Goal: Task Accomplishment & Management: Manage account settings

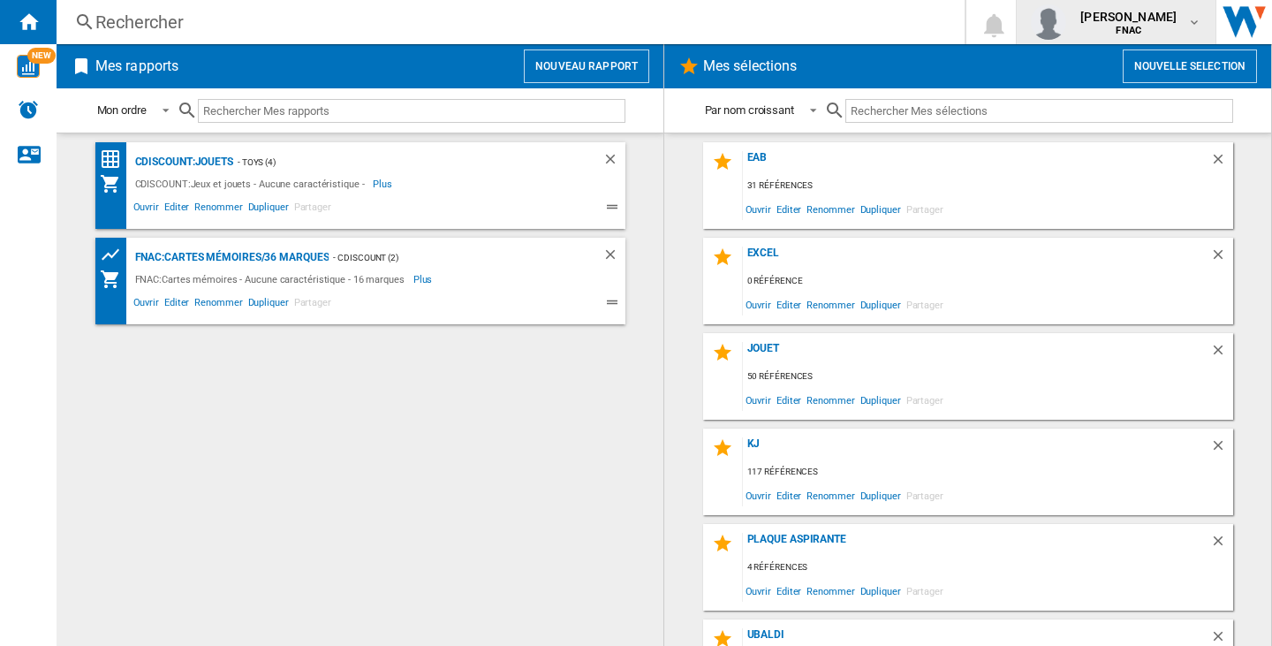
click at [1085, 25] on span "felana lilia raharivololona" at bounding box center [1128, 17] width 96 height 18
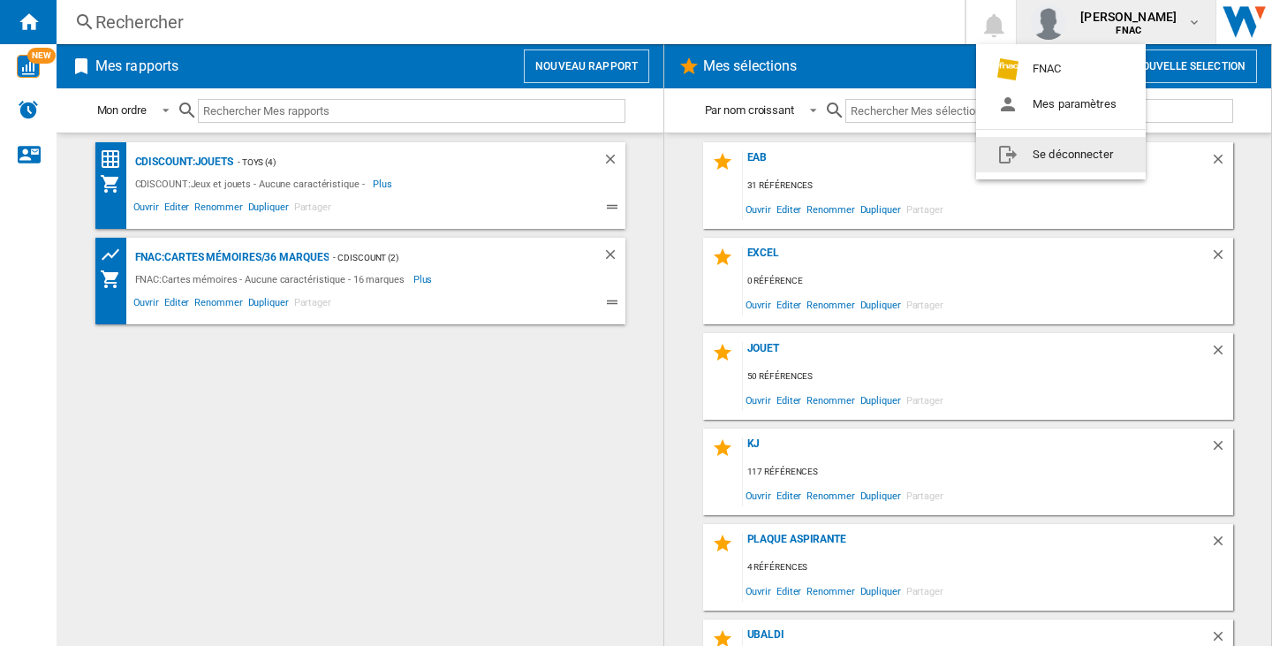
click at [1087, 155] on button "Se déconnecter" at bounding box center [1061, 154] width 170 height 35
